Goal: Task Accomplishment & Management: Manage account settings

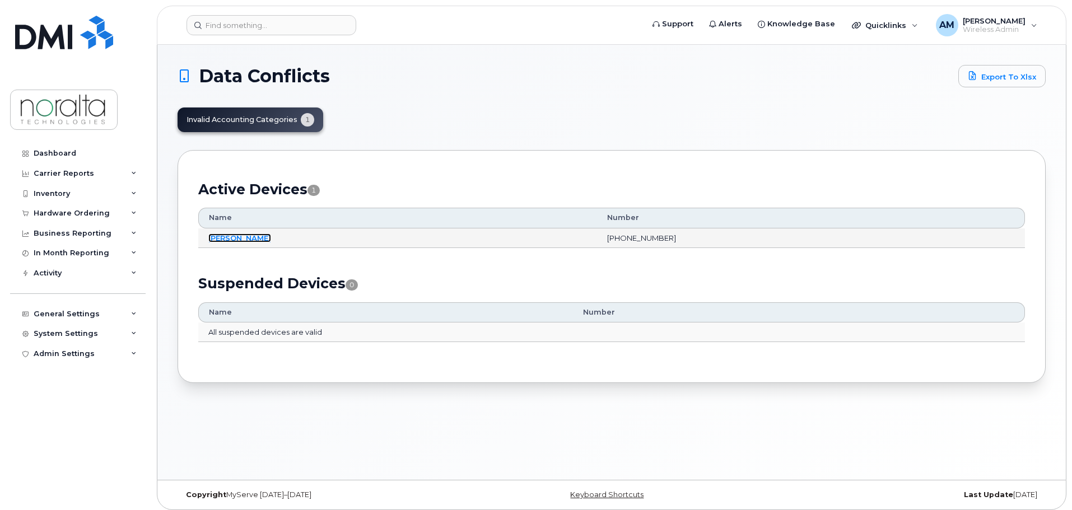
click at [241, 238] on link "Anthony Landry" at bounding box center [239, 238] width 63 height 9
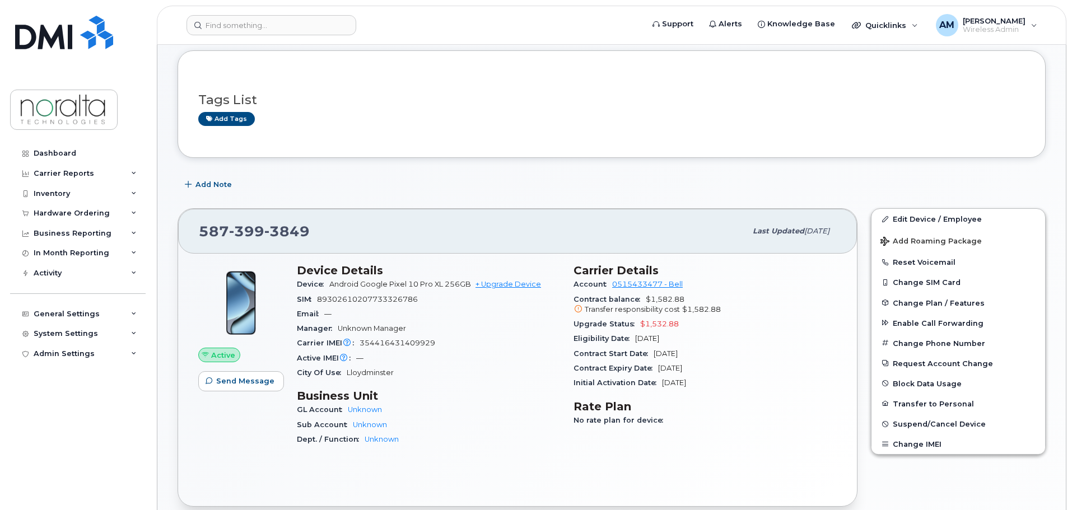
scroll to position [224, 0]
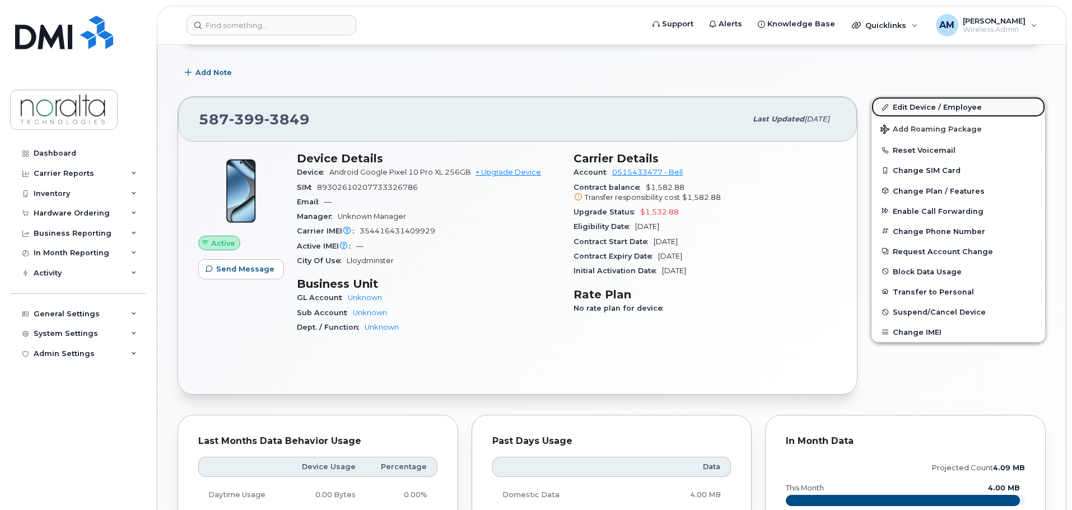
click at [948, 104] on link "Edit Device / Employee" at bounding box center [959, 107] width 174 height 20
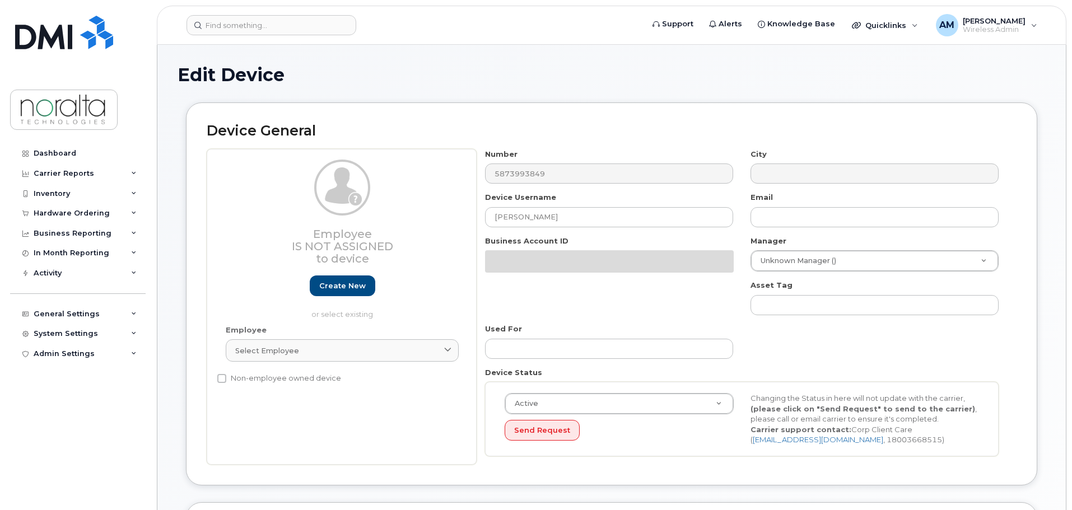
select select "9277"
select select "9407"
select select "11584"
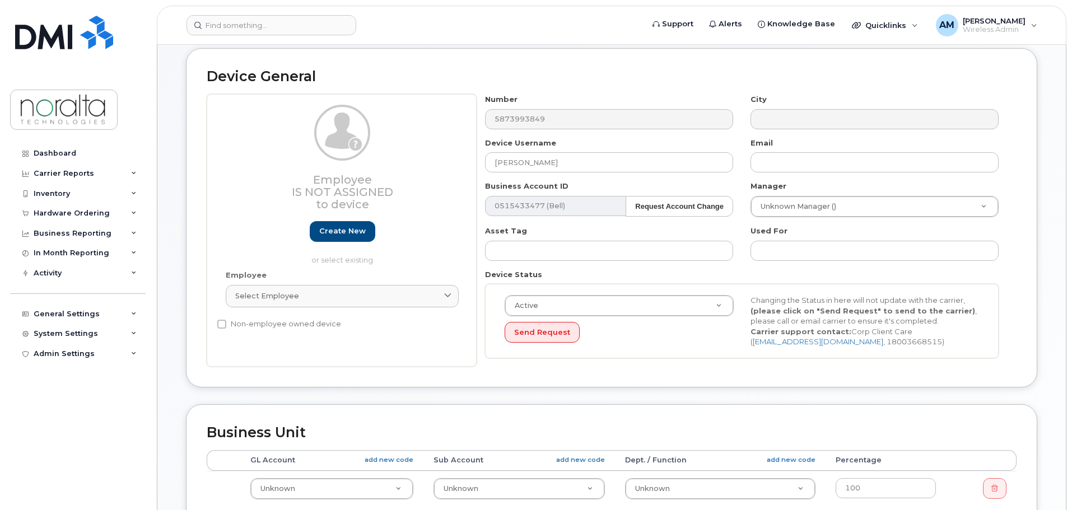
scroll to position [168, 0]
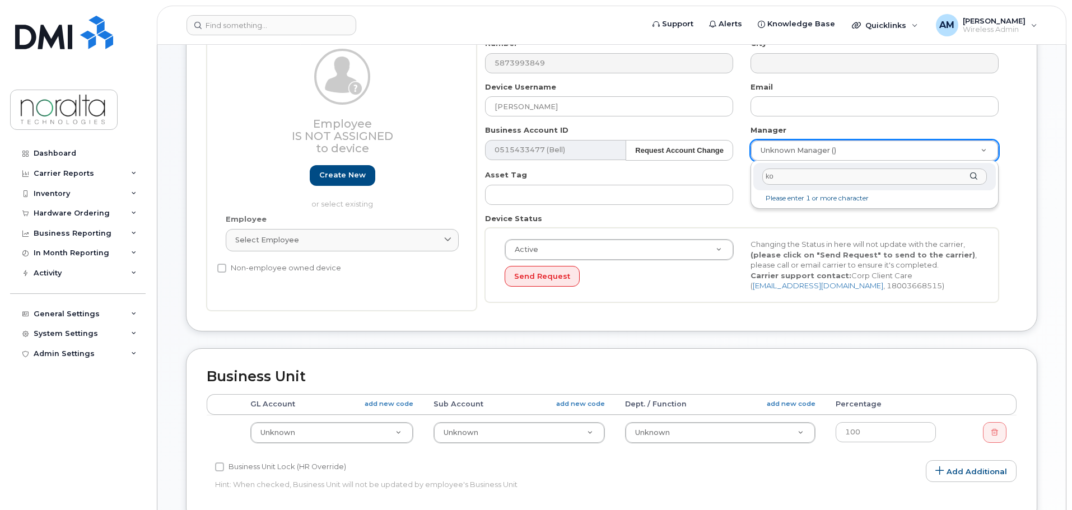
type input "k"
type input "corey"
type input "7"
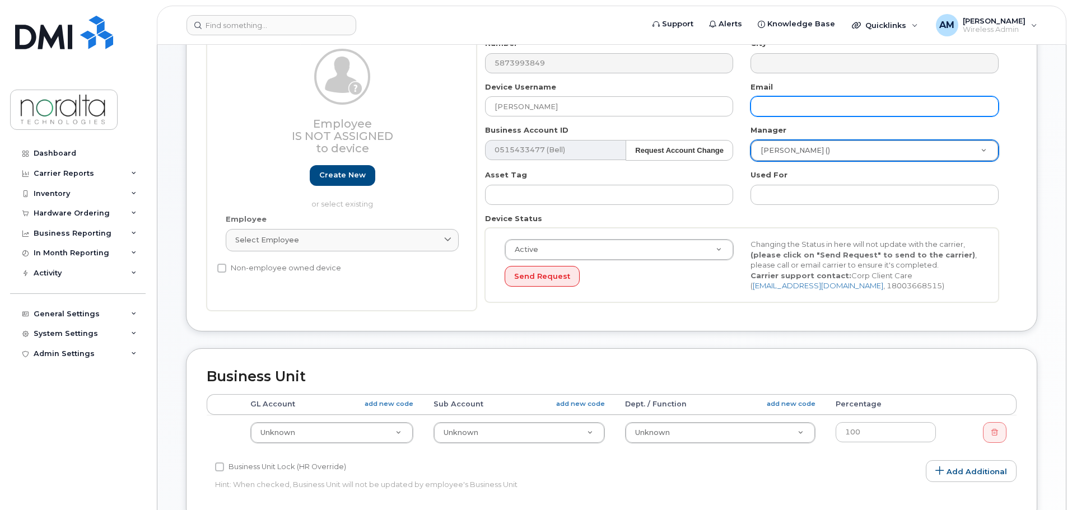
click at [801, 104] on input "text" at bounding box center [875, 106] width 248 height 20
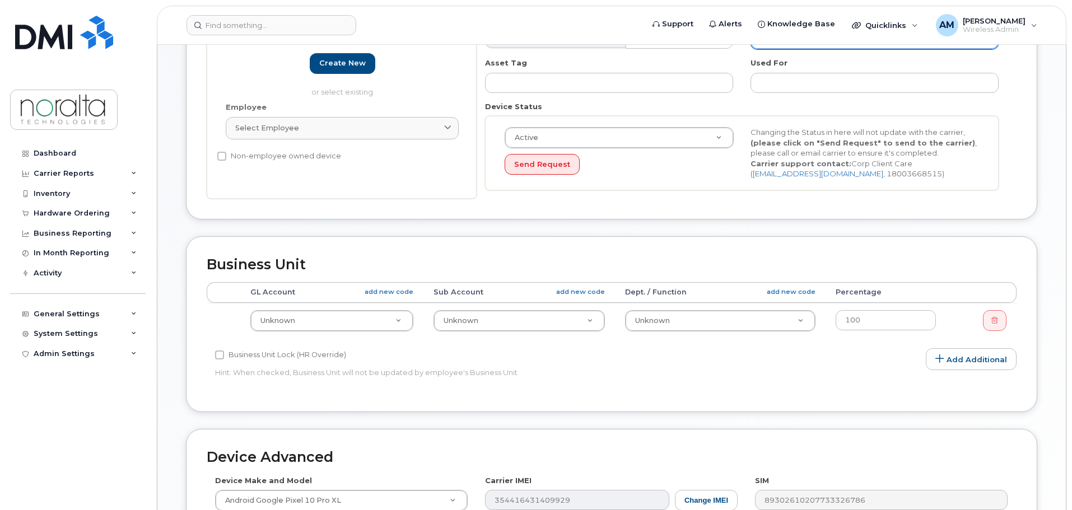
scroll to position [392, 0]
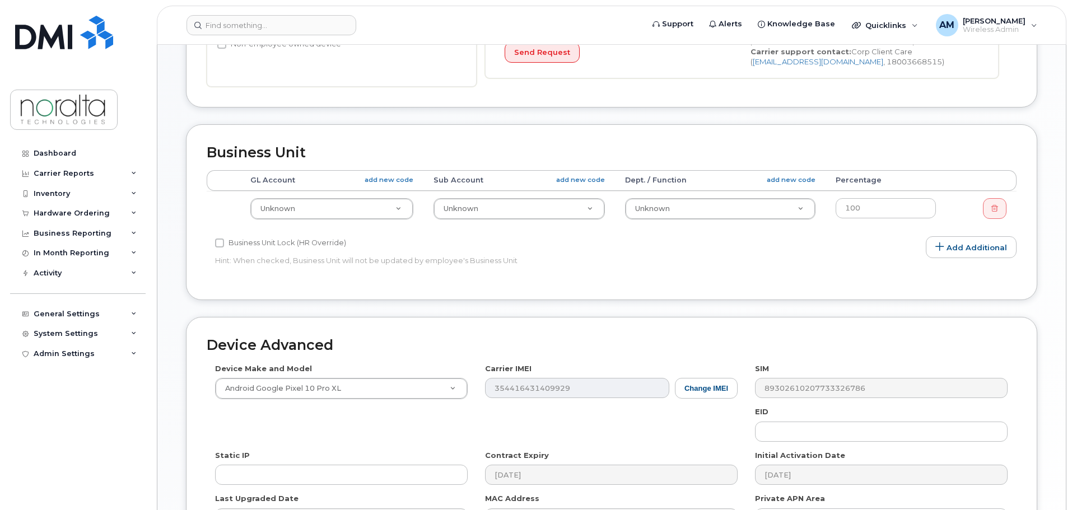
type input "alandry@noralta.com"
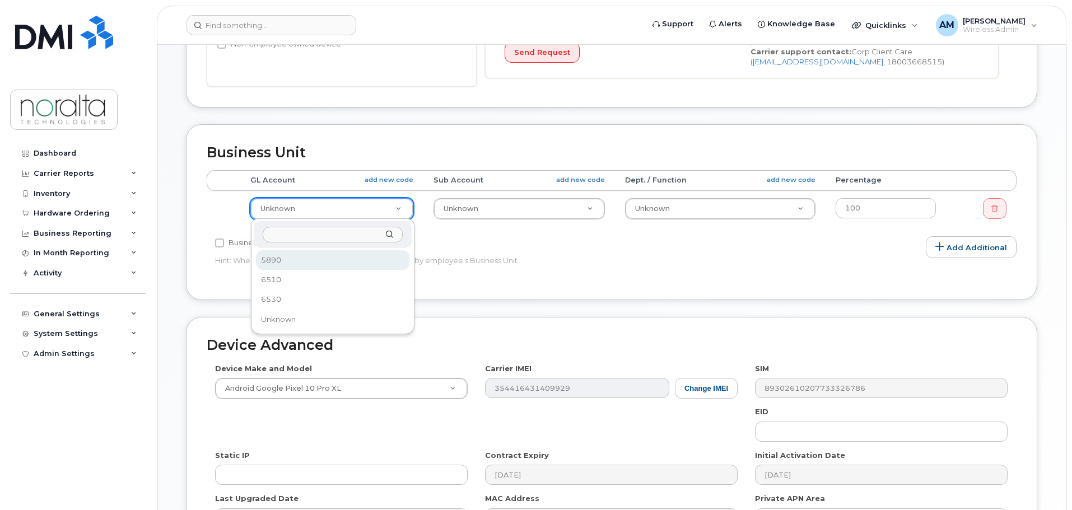
select select "1"
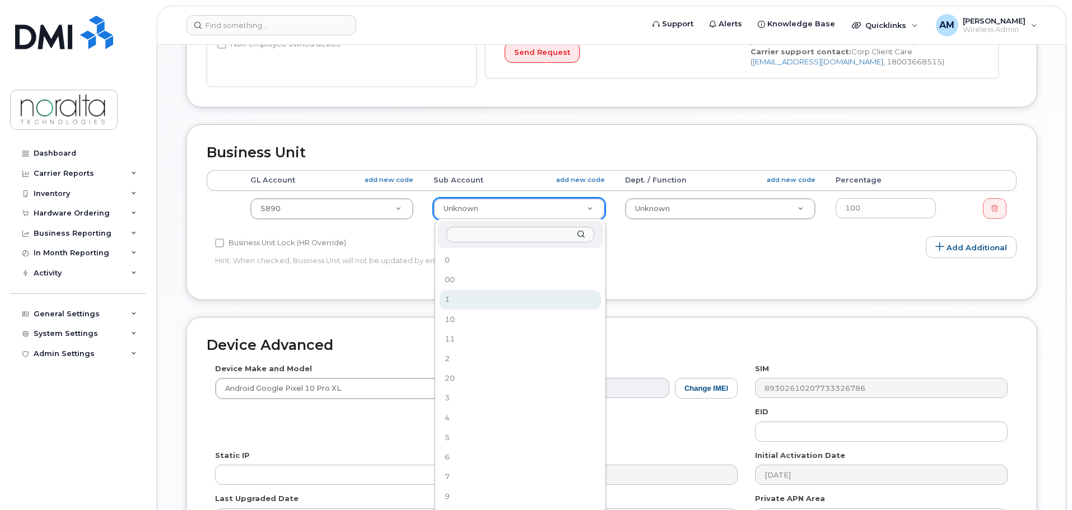
select select "5"
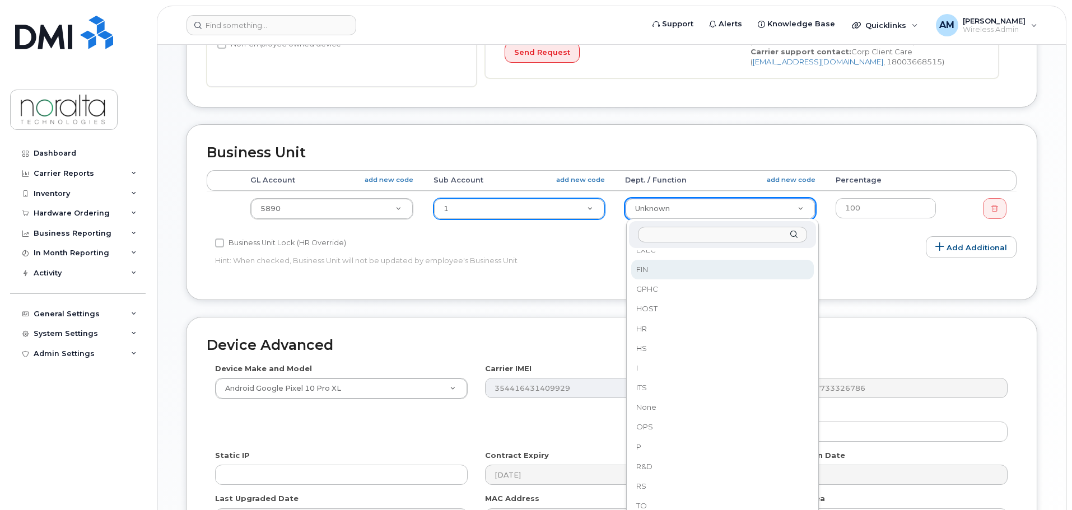
scroll to position [80, 0]
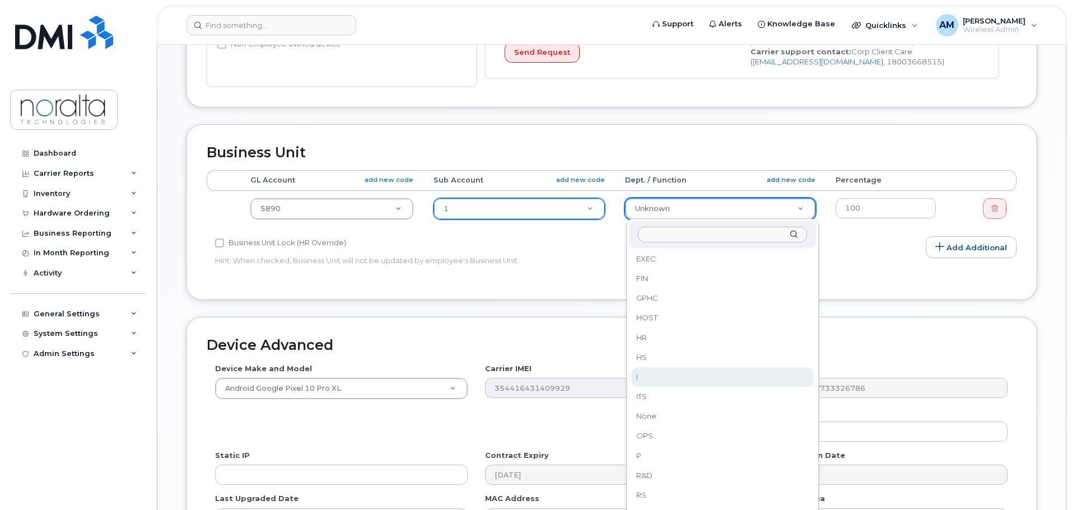
select select "11596"
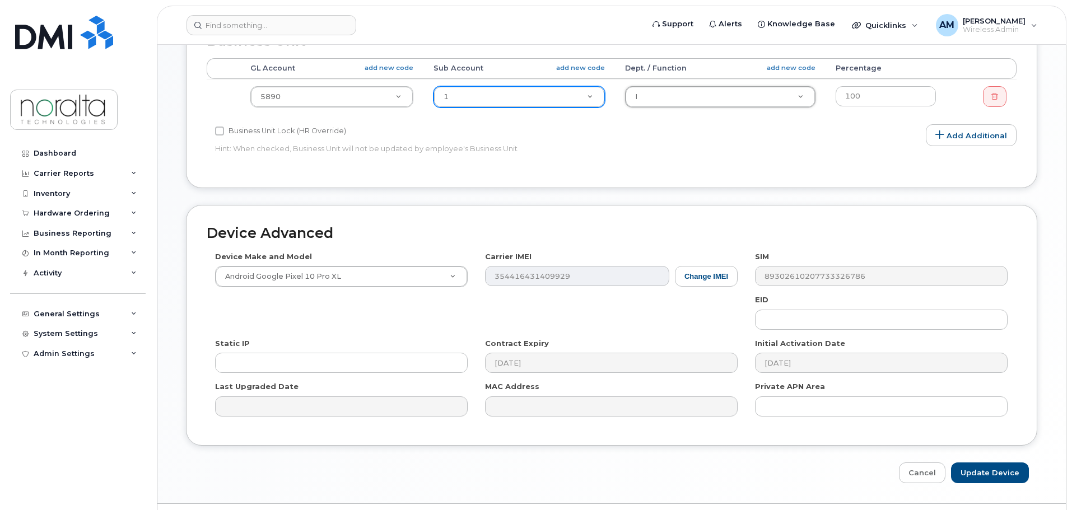
scroll to position [533, 0]
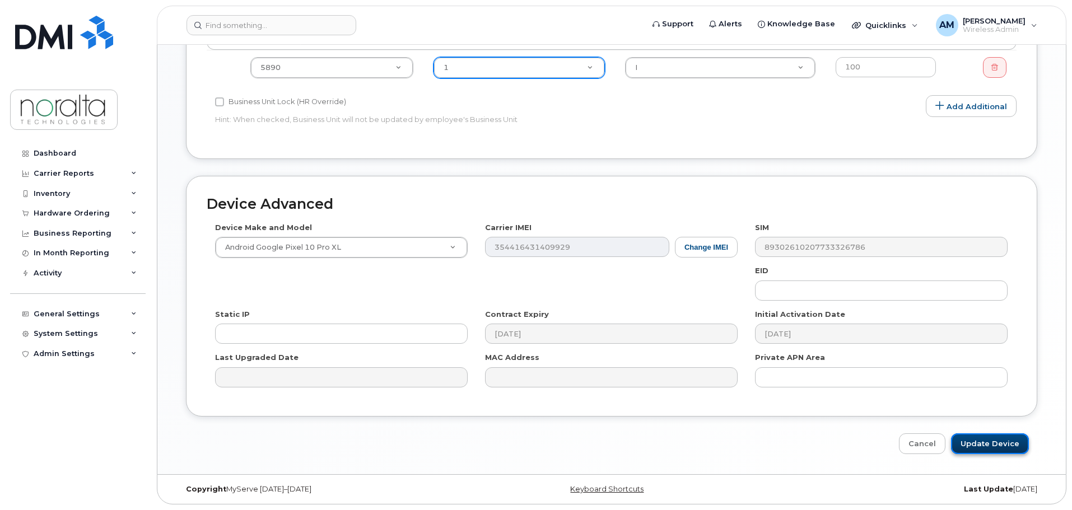
click at [980, 445] on input "Update Device" at bounding box center [990, 444] width 78 height 21
type input "Saving..."
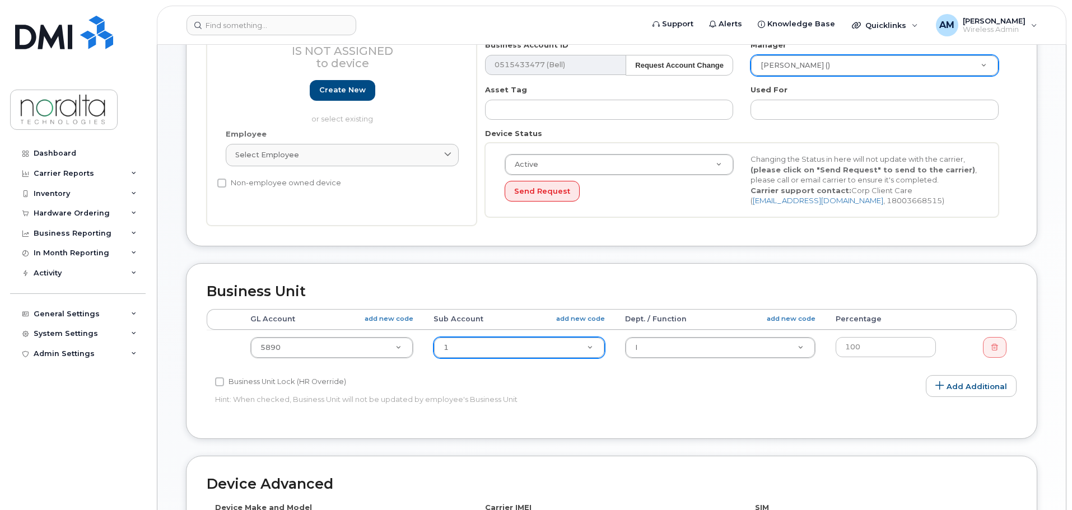
scroll to position [197, 0]
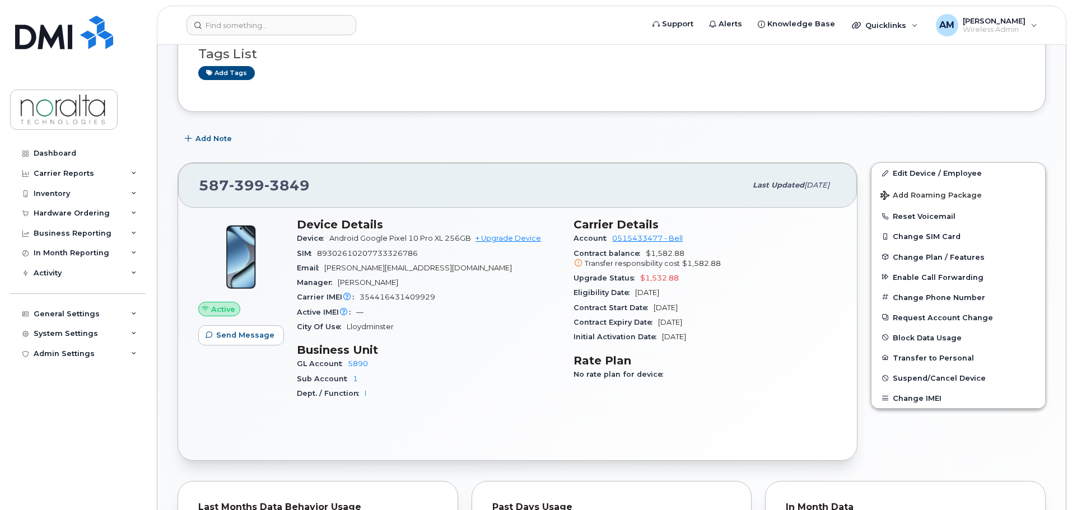
scroll to position [46, 0]
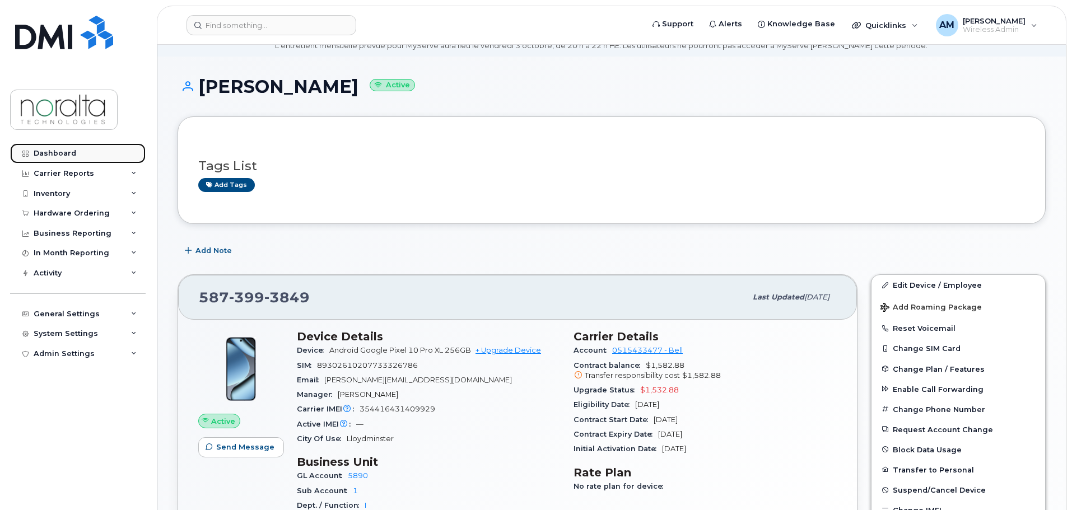
click at [71, 150] on div "Dashboard" at bounding box center [55, 153] width 43 height 9
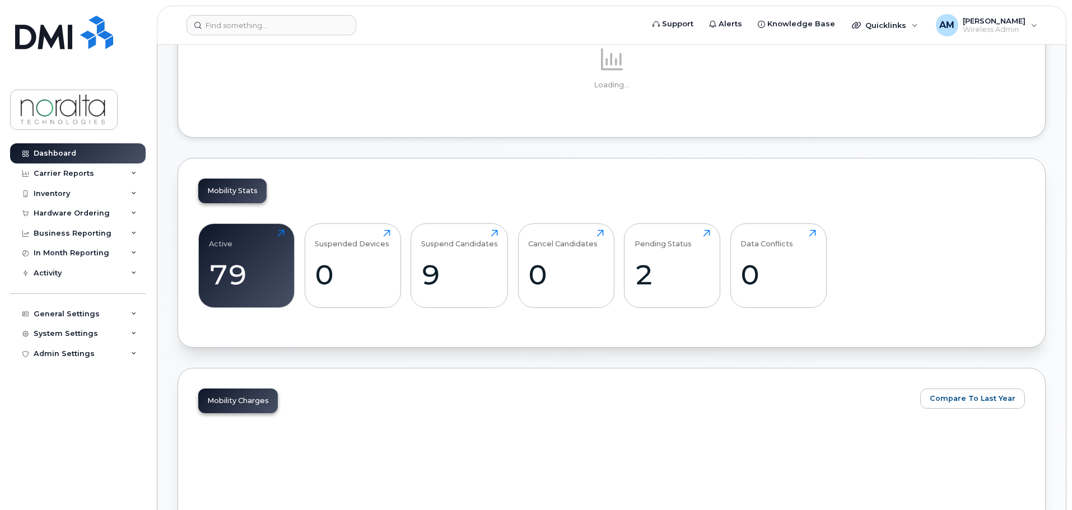
scroll to position [280, 0]
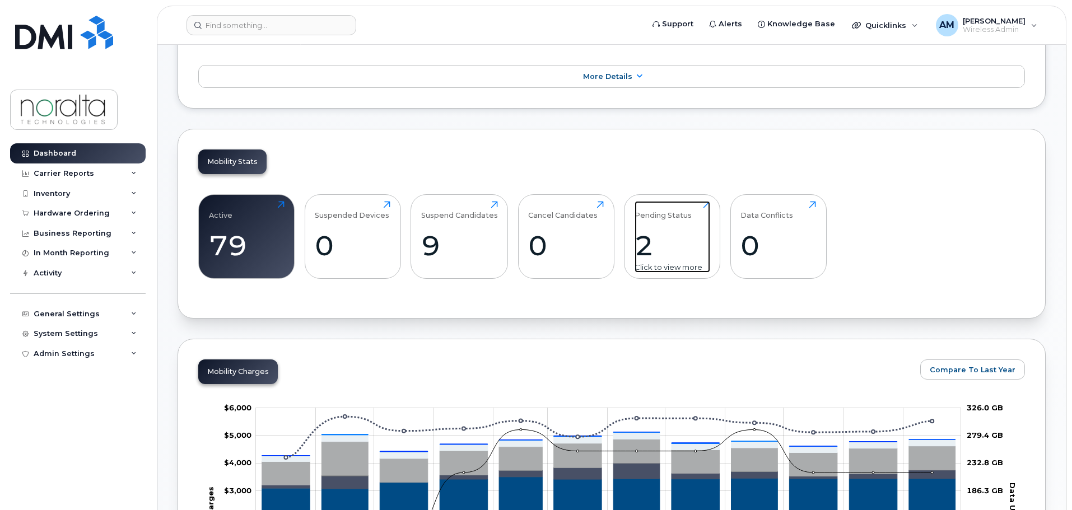
click at [666, 214] on div "Pending Status" at bounding box center [663, 210] width 57 height 18
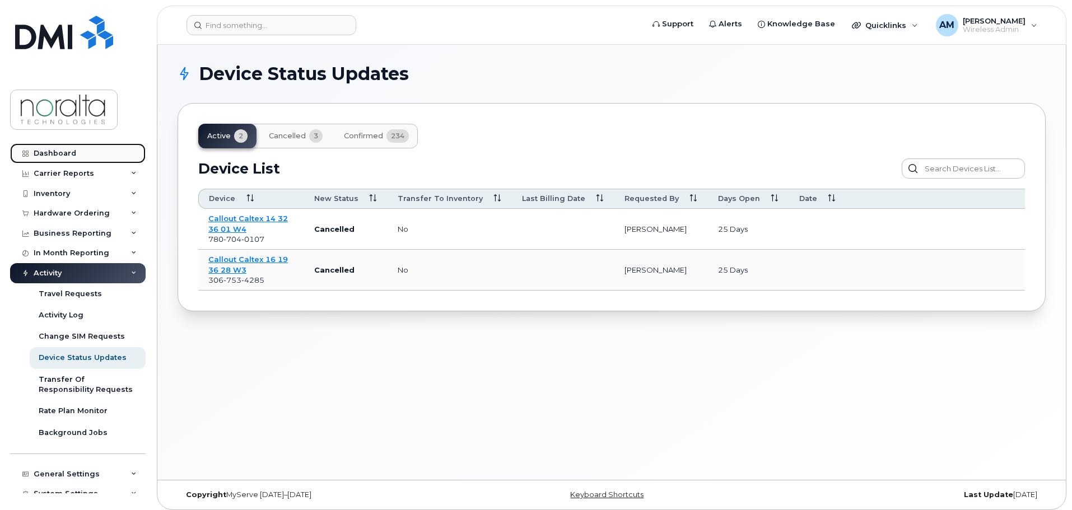
click at [64, 155] on div "Dashboard" at bounding box center [55, 153] width 43 height 9
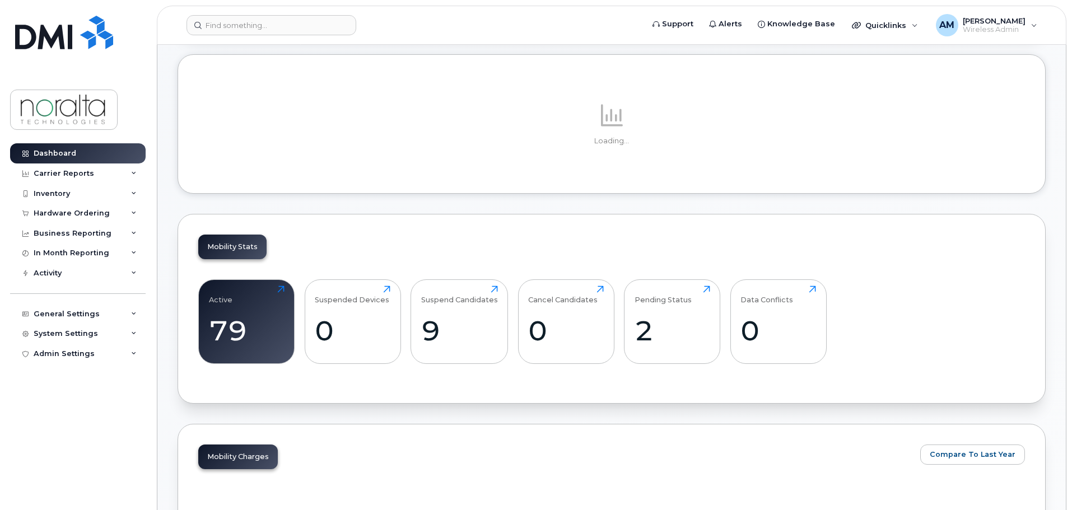
scroll to position [224, 0]
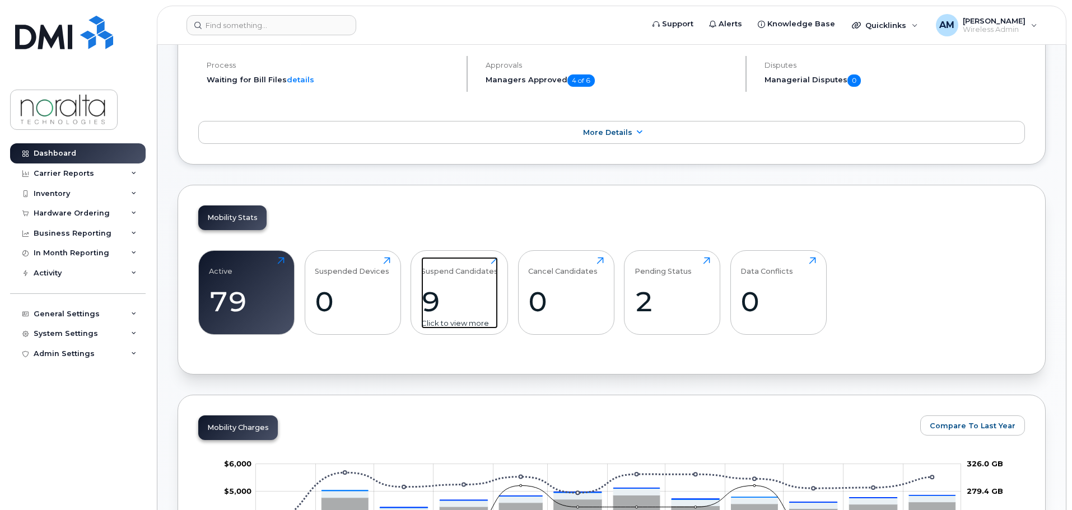
click at [453, 270] on div "Suspend Candidates" at bounding box center [459, 266] width 77 height 18
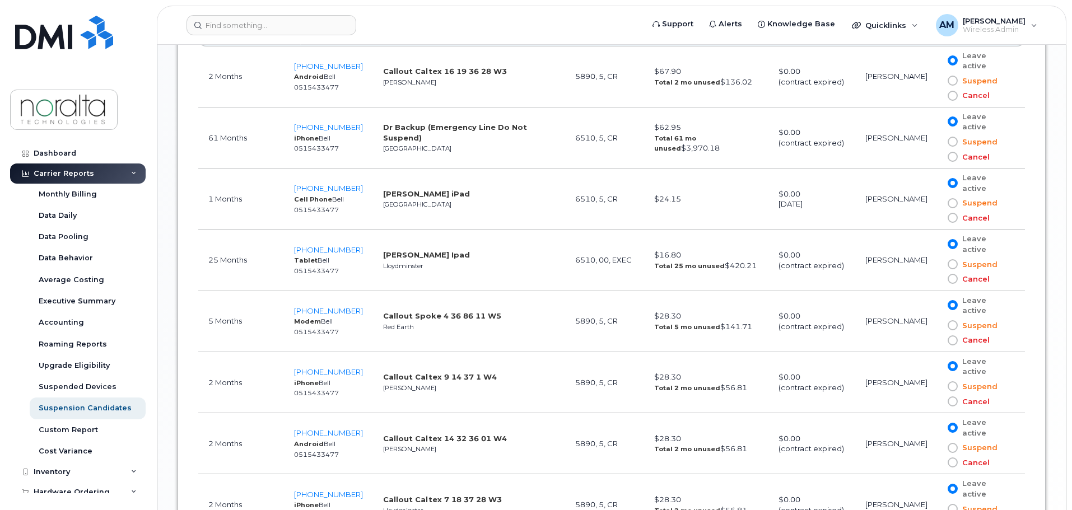
scroll to position [672, 0]
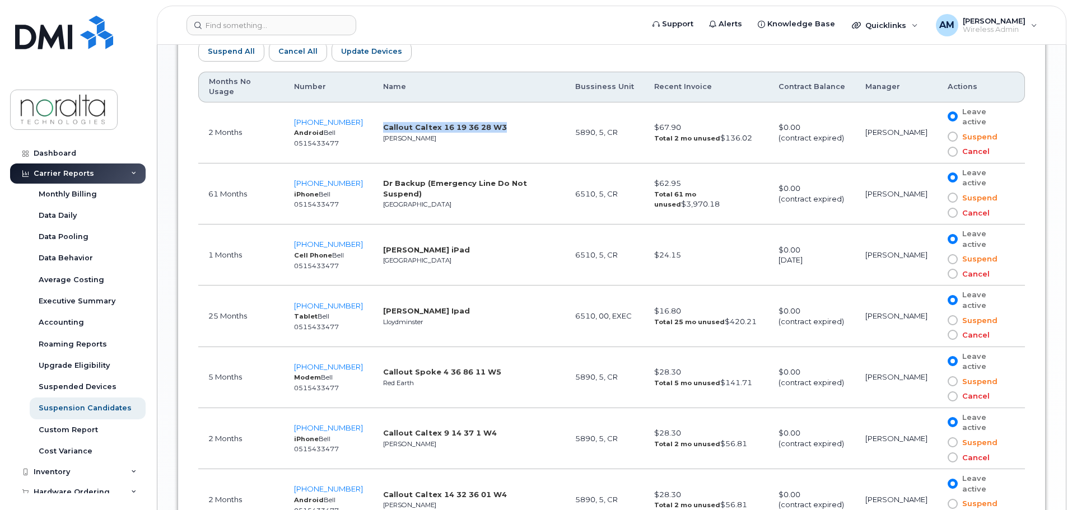
drag, startPoint x: 376, startPoint y: 117, endPoint x: 499, endPoint y: 114, distance: 122.8
click at [499, 114] on td "Callout Caltex 16 19 36 28 W3 [PERSON_NAME]" at bounding box center [469, 133] width 192 height 61
copy strong "Callout Caltex 16 19 36 28 W3"
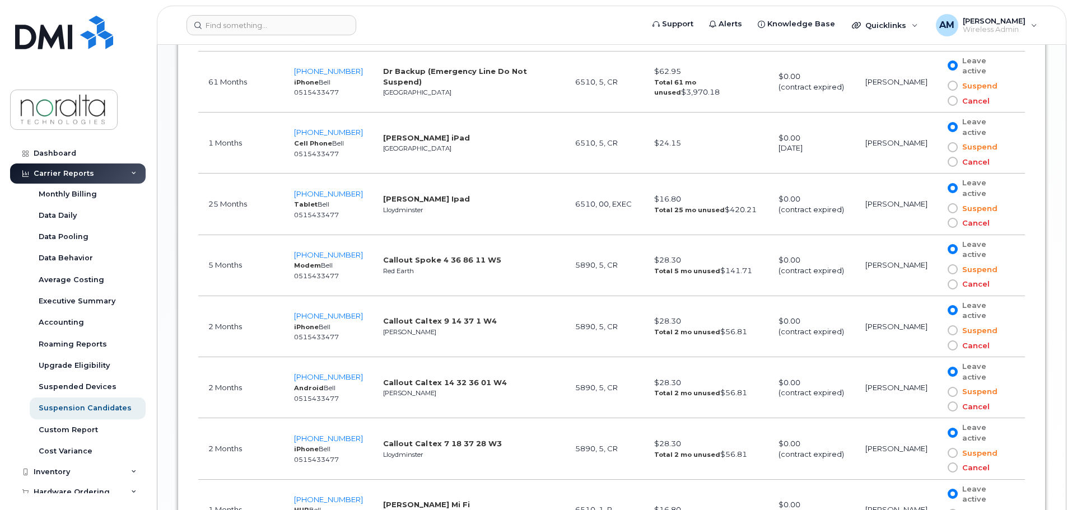
scroll to position [840, 0]
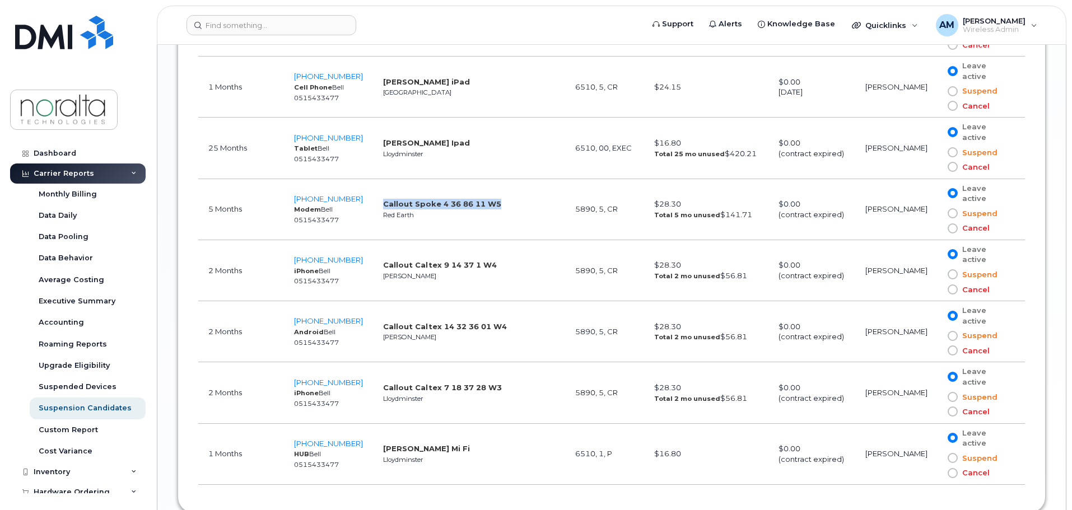
drag, startPoint x: 377, startPoint y: 179, endPoint x: 491, endPoint y: 180, distance: 114.3
click at [491, 180] on td "Callout Spoke 4 36 86 11 W5 Red Earth" at bounding box center [469, 209] width 192 height 61
copy strong "Callout Spoke 4 36 86 11 W5"
drag, startPoint x: 485, startPoint y: 234, endPoint x: 378, endPoint y: 237, distance: 107.6
click at [383, 261] on strong "Callout Caltex 9 14 37 1 W4" at bounding box center [440, 265] width 114 height 9
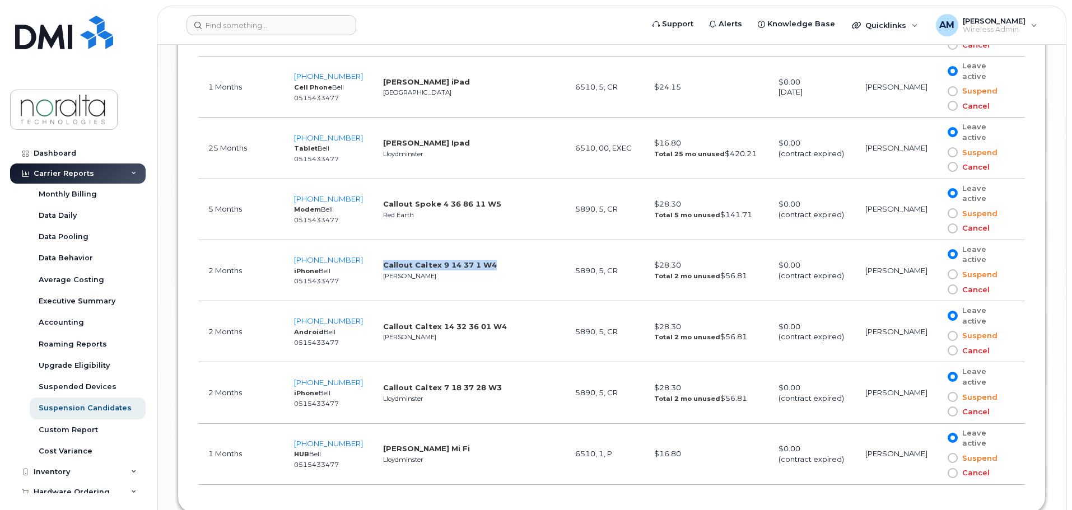
copy strong "Callout Caltex 9 14 37 1 W4"
drag, startPoint x: 496, startPoint y: 293, endPoint x: 376, endPoint y: 295, distance: 120.5
click at [376, 301] on td "Callout Caltex 14 32 36 01 W4 [PERSON_NAME]" at bounding box center [469, 331] width 192 height 61
copy strong "Callout Caltex 14 32 36 01 W4"
drag, startPoint x: 493, startPoint y: 350, endPoint x: 377, endPoint y: 352, distance: 115.4
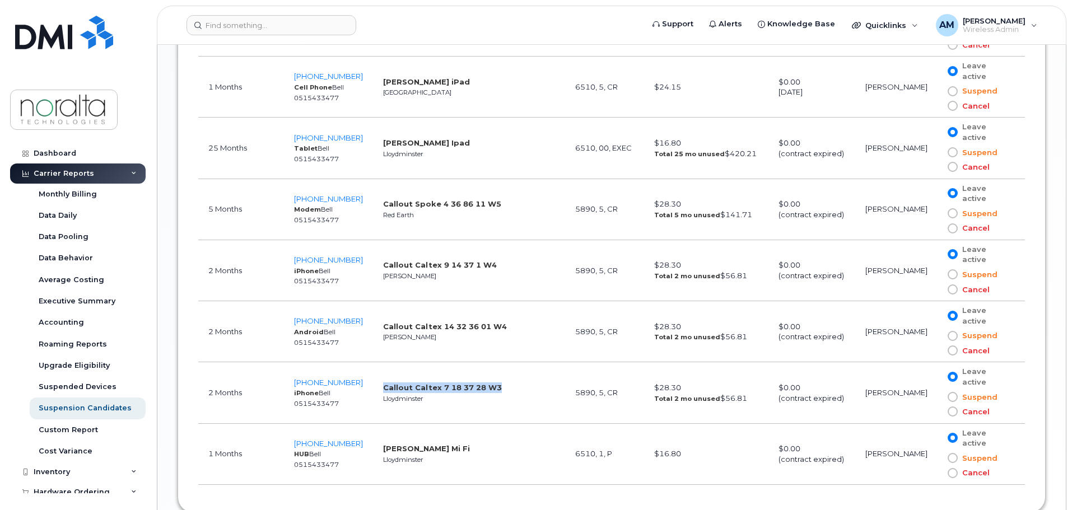
click at [377, 363] on td "Callout Caltex 7 18 37 28 W3 [GEOGRAPHIC_DATA]" at bounding box center [469, 393] width 192 height 61
copy strong "Callout Caltex 7 18 37 28 W3"
